Goal: Information Seeking & Learning: Learn about a topic

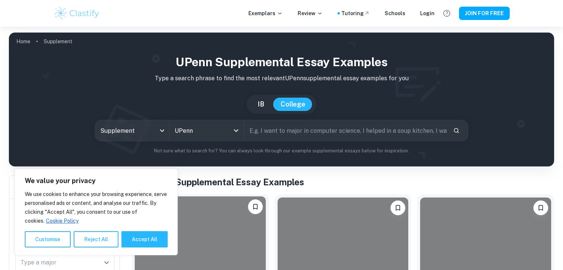
scroll to position [185, 0]
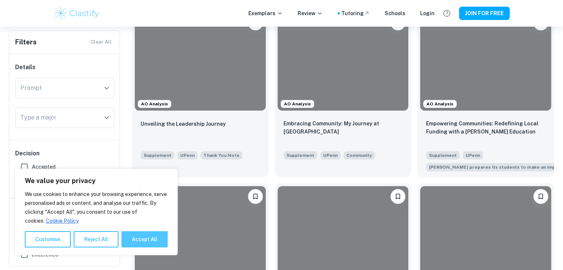
click at [142, 240] on button "Accept All" at bounding box center [145, 240] width 46 height 16
checkbox input "true"
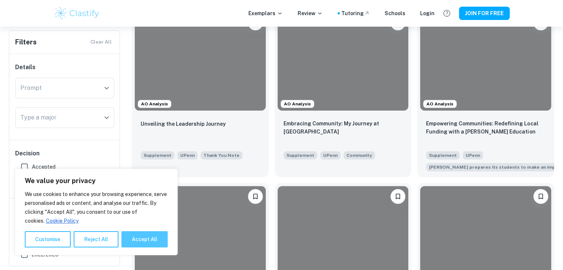
checkbox input "true"
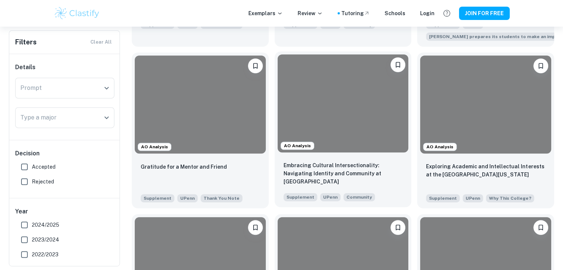
scroll to position [370, 0]
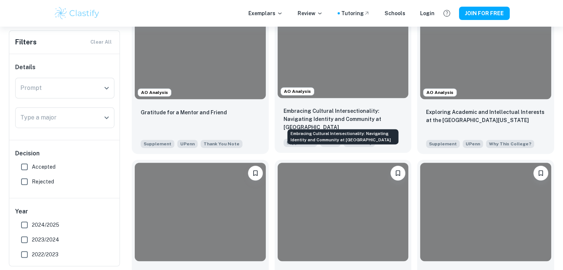
click at [347, 120] on p "Embracing Cultural Intersectionality: Navigating Identity and Community at [GEO…" at bounding box center [343, 119] width 119 height 24
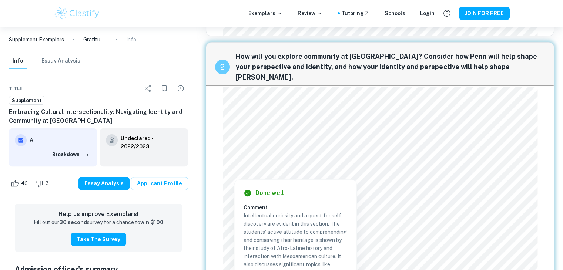
scroll to position [413, 0]
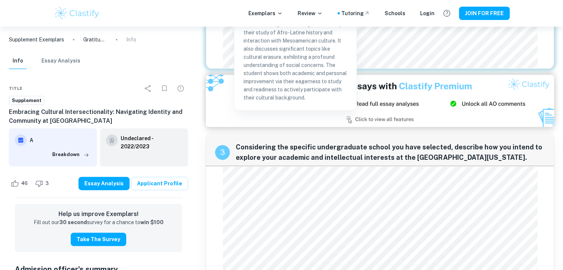
drag, startPoint x: 273, startPoint y: 129, endPoint x: 327, endPoint y: 145, distance: 56.3
click at [327, 145] on div "3 Considering the specific undergraduate school you have selected, describe how…" at bounding box center [380, 238] width 349 height 210
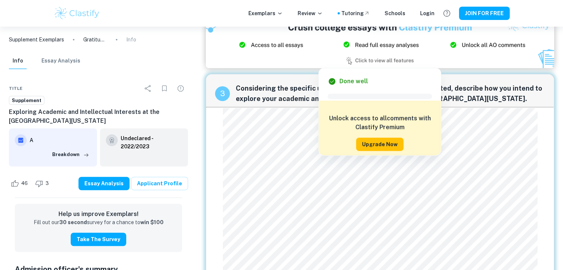
scroll to position [473, 0]
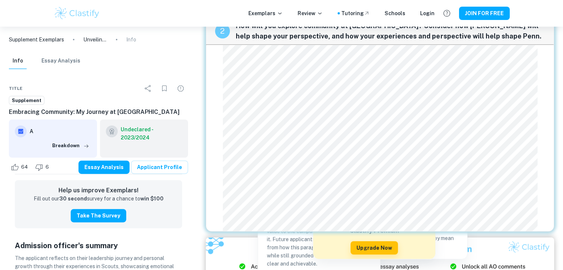
scroll to position [222, 0]
